Goal: Navigation & Orientation: Find specific page/section

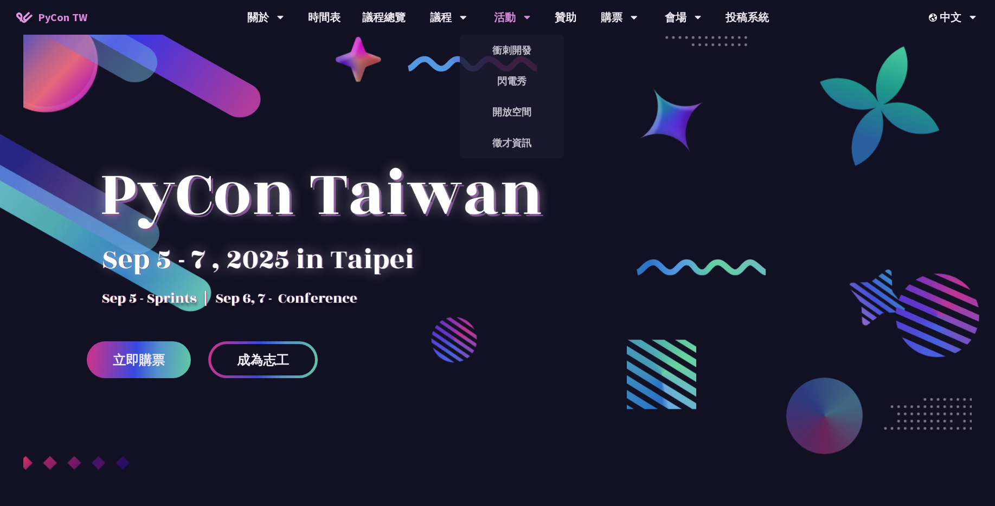
click at [284, 11] on div "活動" at bounding box center [265, 17] width 37 height 35
click at [524, 151] on link "徵才資訊" at bounding box center [512, 142] width 104 height 25
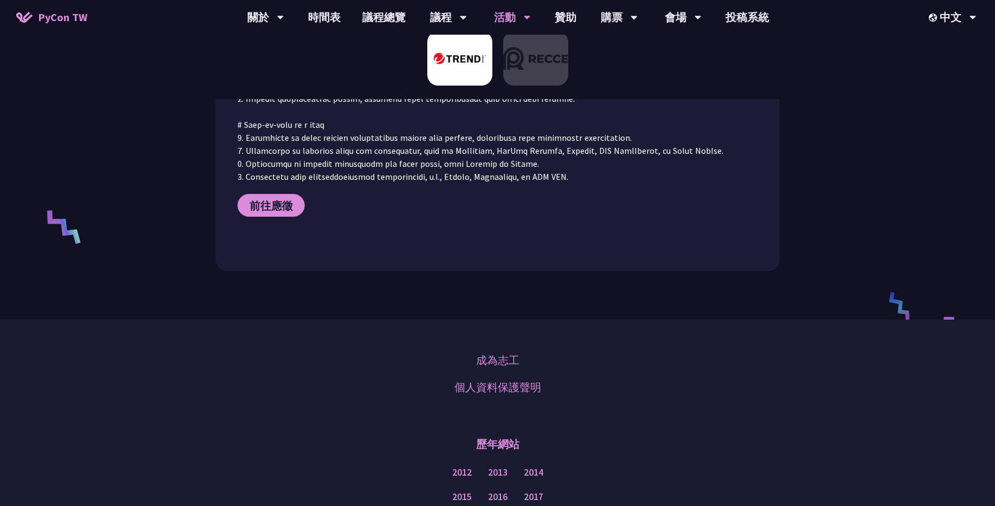
scroll to position [331, 0]
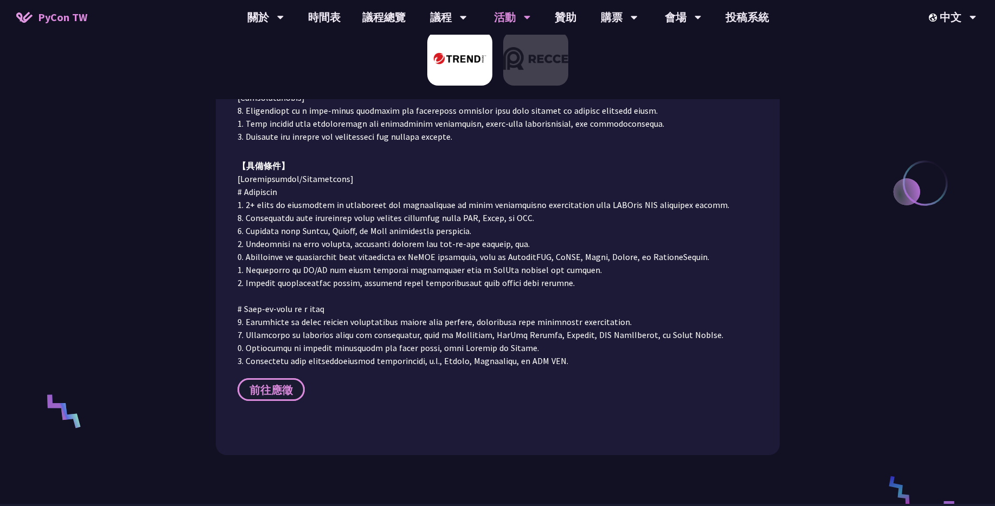
click at [284, 383] on span "前往應徵" at bounding box center [270, 390] width 43 height 14
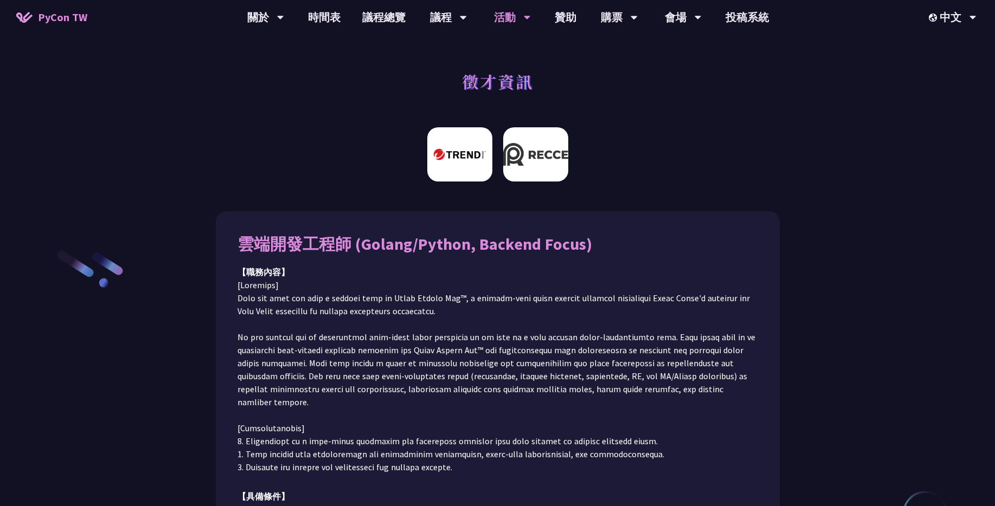
click at [534, 169] on img at bounding box center [535, 154] width 65 height 54
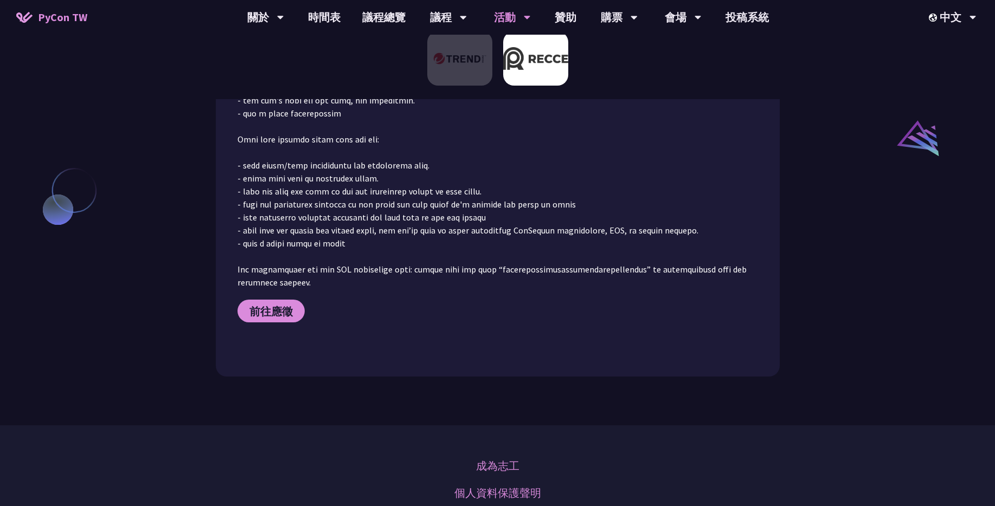
scroll to position [1018, 0]
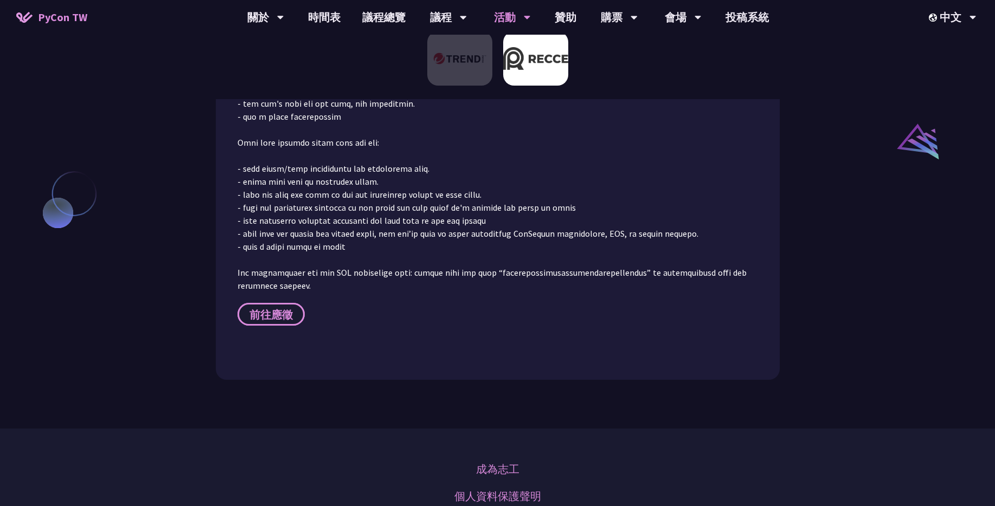
click at [279, 308] on span "前往應徵" at bounding box center [270, 315] width 43 height 14
click at [559, 48] on img at bounding box center [535, 58] width 65 height 54
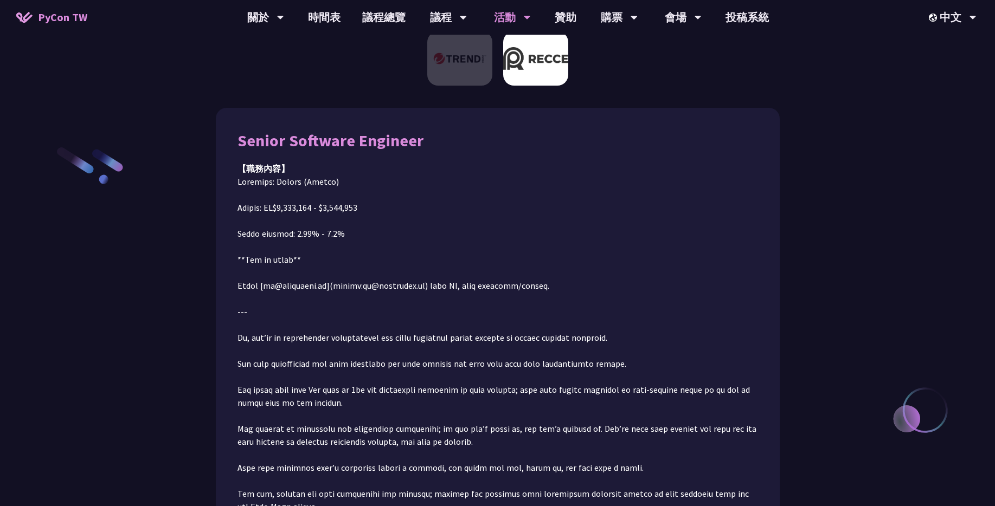
scroll to position [103, 0]
click at [378, 288] on p at bounding box center [497, 475] width 520 height 599
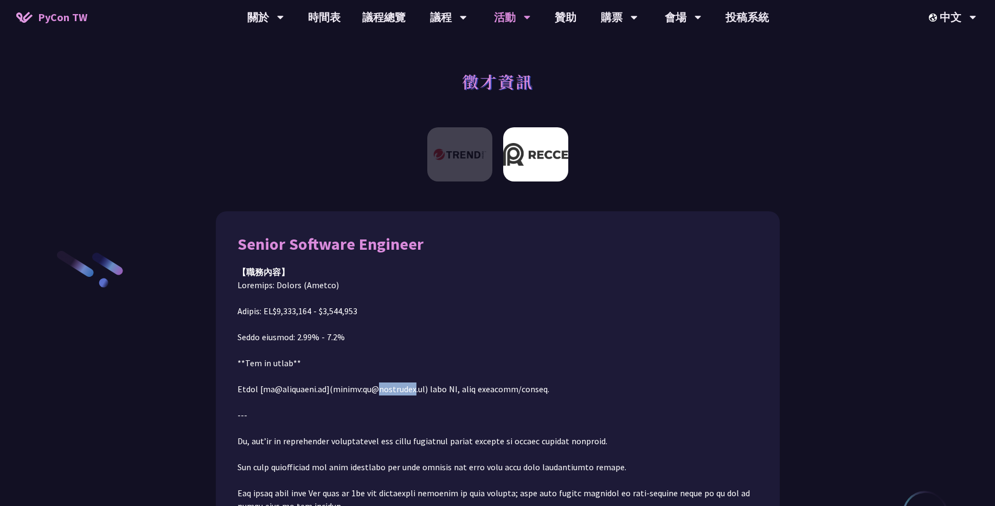
scroll to position [1, 0]
click at [284, 21] on div "購票" at bounding box center [265, 17] width 37 height 35
click at [620, 54] on link "購票資訊" at bounding box center [619, 49] width 104 height 25
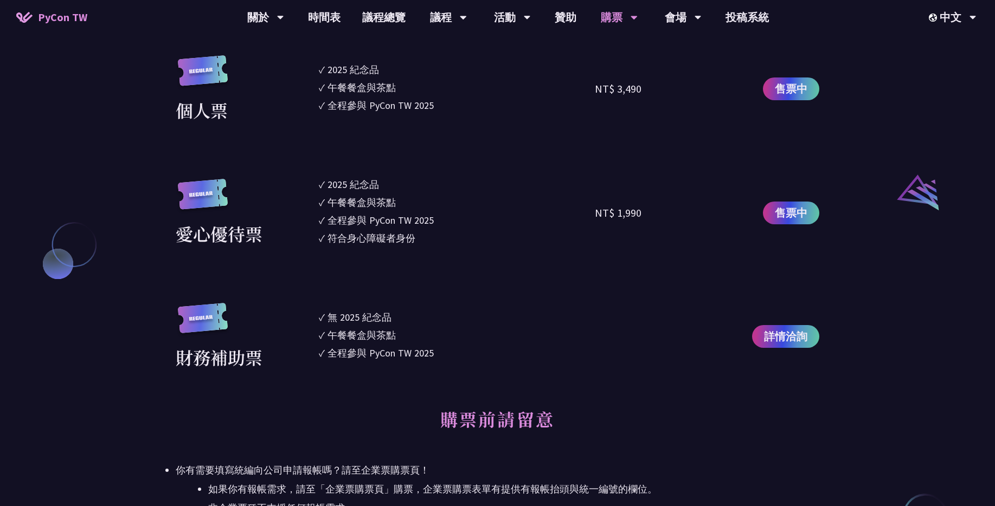
scroll to position [1105, 0]
